Goal: Find specific page/section: Find specific page/section

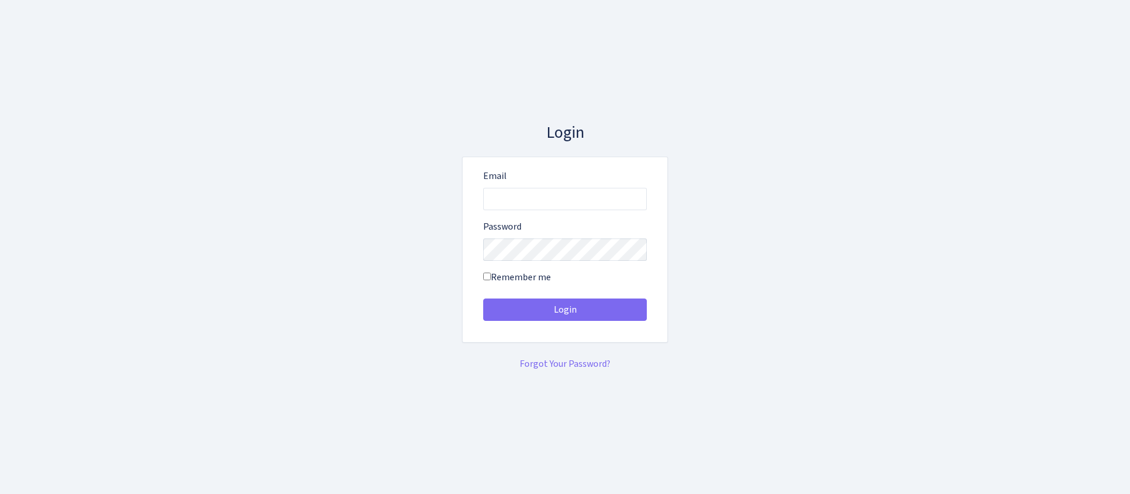
type input "[EMAIL_ADDRESS][DOMAIN_NAME]"
click at [483, 298] on button "Login" at bounding box center [565, 309] width 164 height 22
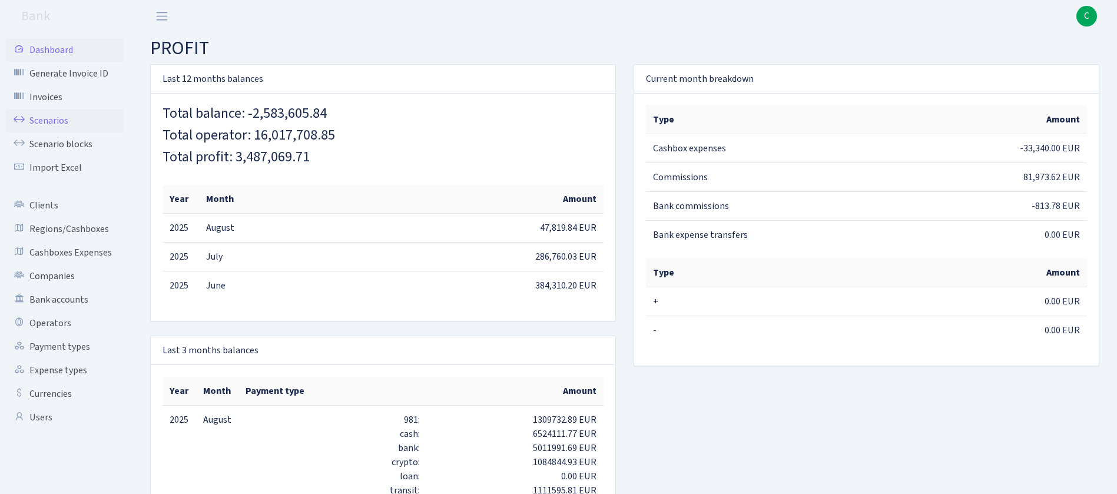
click at [62, 115] on link "Scenarios" at bounding box center [65, 121] width 118 height 24
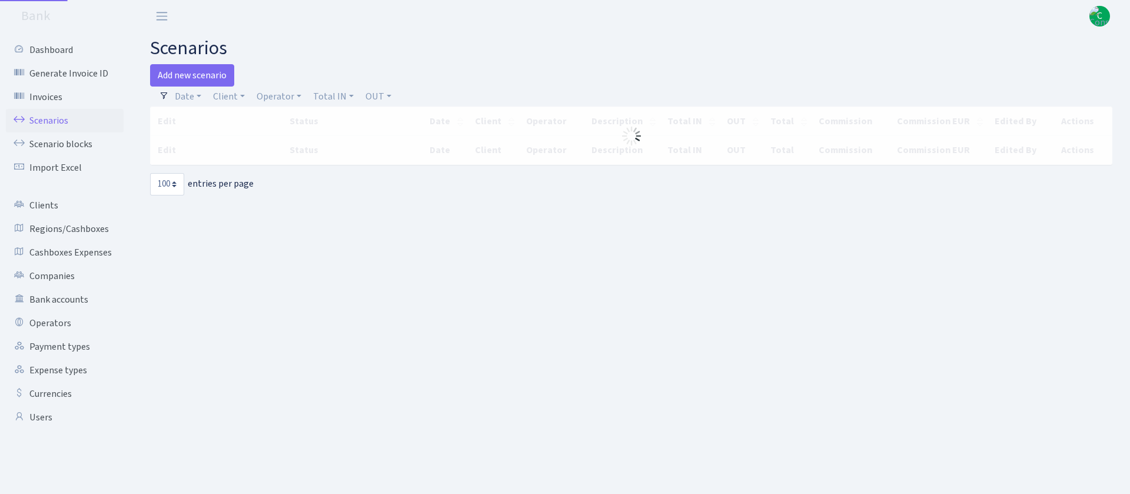
select select "100"
click at [232, 97] on link "Client" at bounding box center [228, 97] width 41 height 20
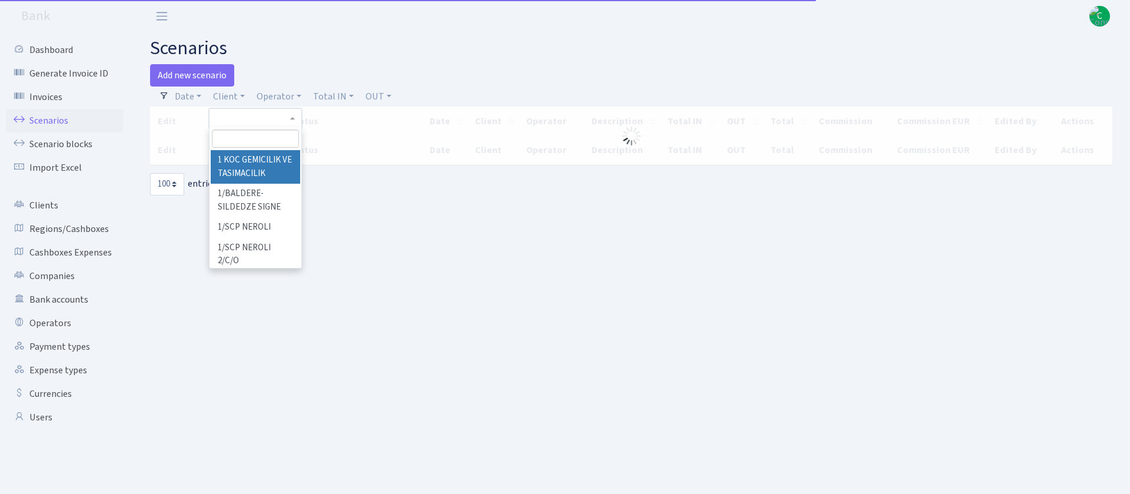
click at [290, 135] on input "search" at bounding box center [255, 139] width 87 height 18
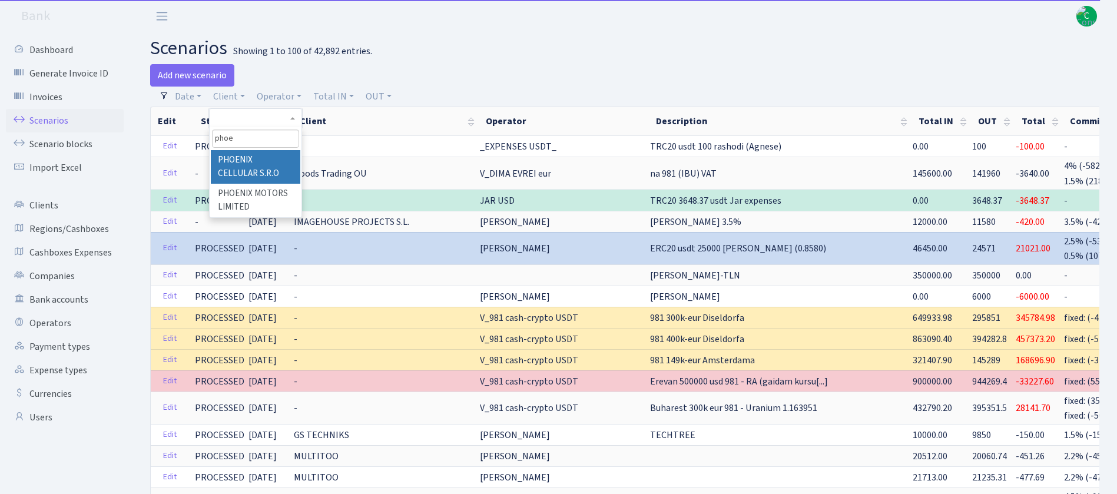
type input "phoe"
click at [262, 167] on li "PHOENIX CELLULAR S.R.O" at bounding box center [255, 167] width 89 height 34
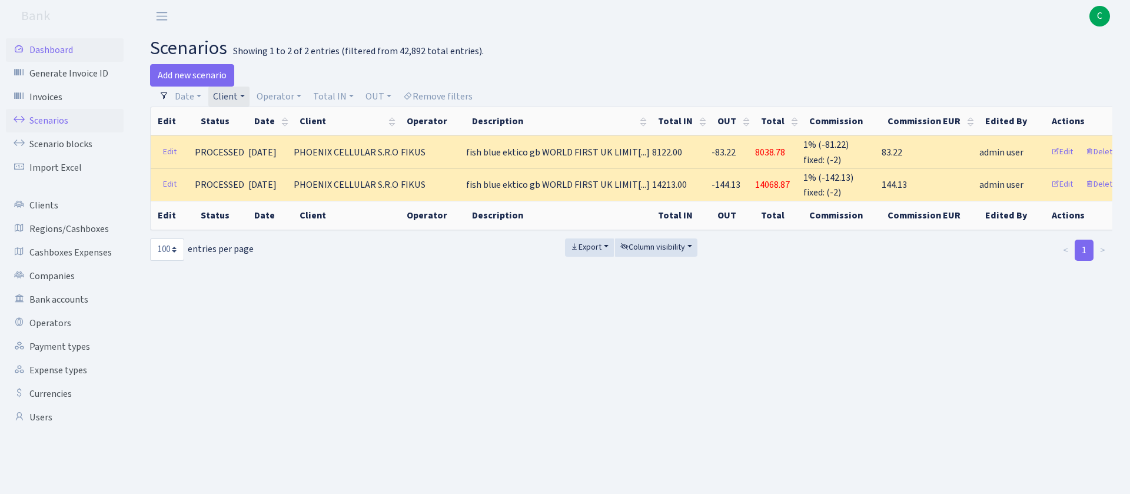
click at [35, 49] on link "Dashboard" at bounding box center [65, 50] width 118 height 24
